Goal: Information Seeking & Learning: Learn about a topic

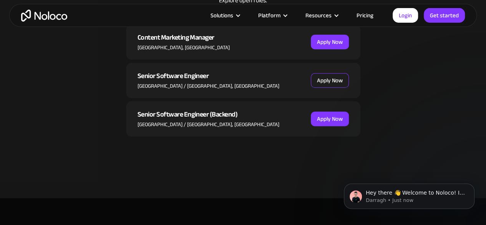
click at [336, 80] on link "Apply Now" at bounding box center [330, 80] width 38 height 15
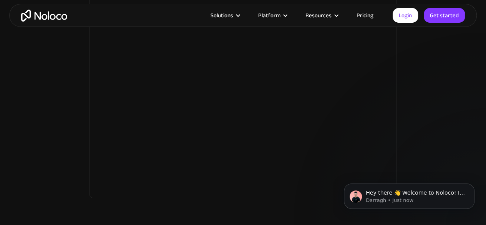
scroll to position [1115, 0]
